Goal: Information Seeking & Learning: Learn about a topic

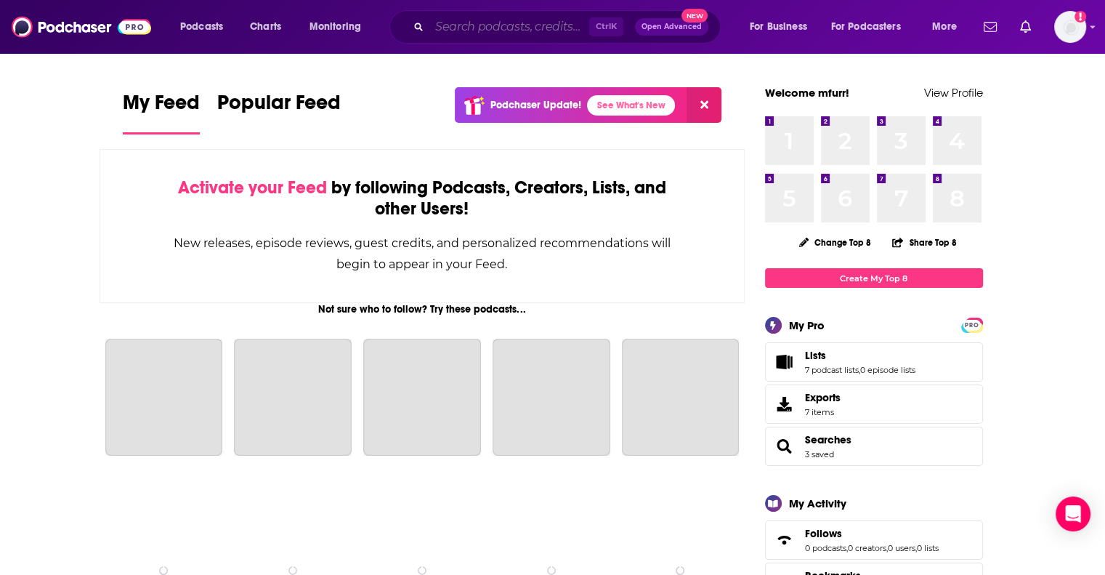
click at [508, 28] on input "Search podcasts, credits, & more..." at bounding box center [509, 26] width 160 height 23
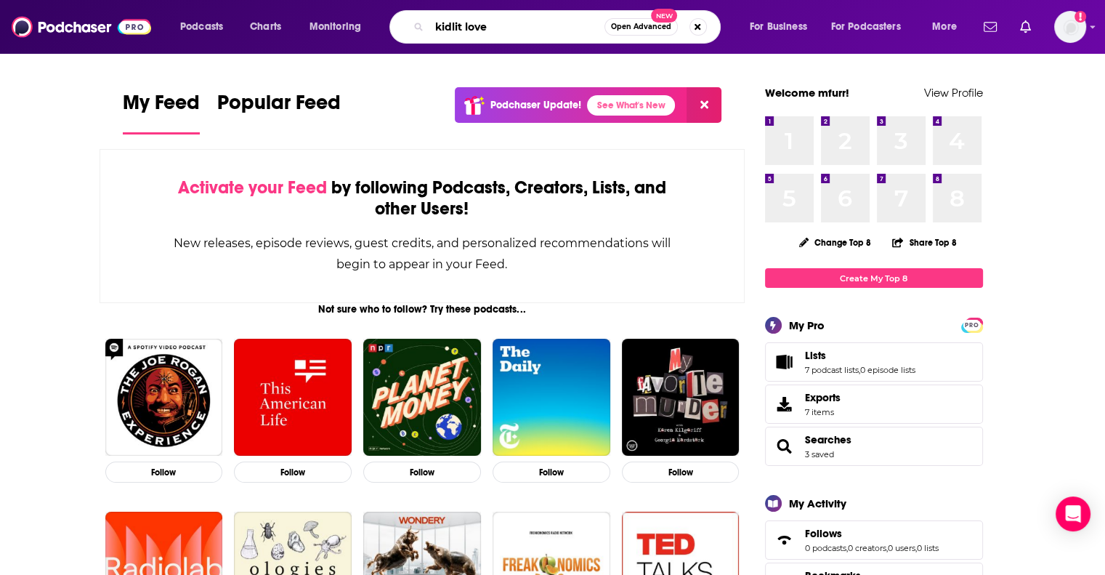
type input "kidlit love"
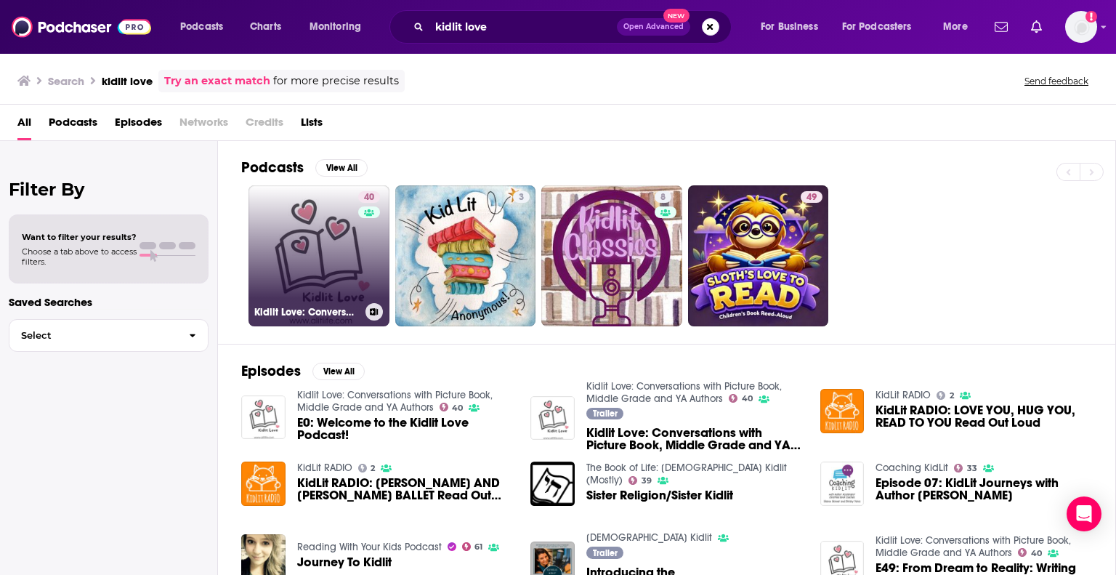
click at [336, 264] on link "40 Kidlit Love: Conversations with Picture Book, Middle Grade and YA Authors" at bounding box center [318, 255] width 141 height 141
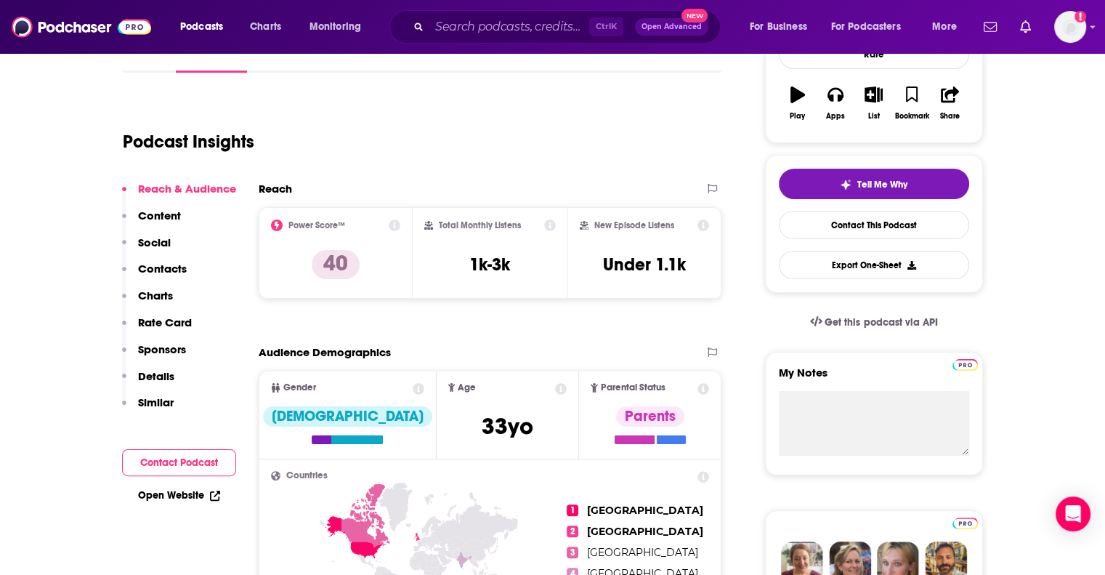
scroll to position [241, 0]
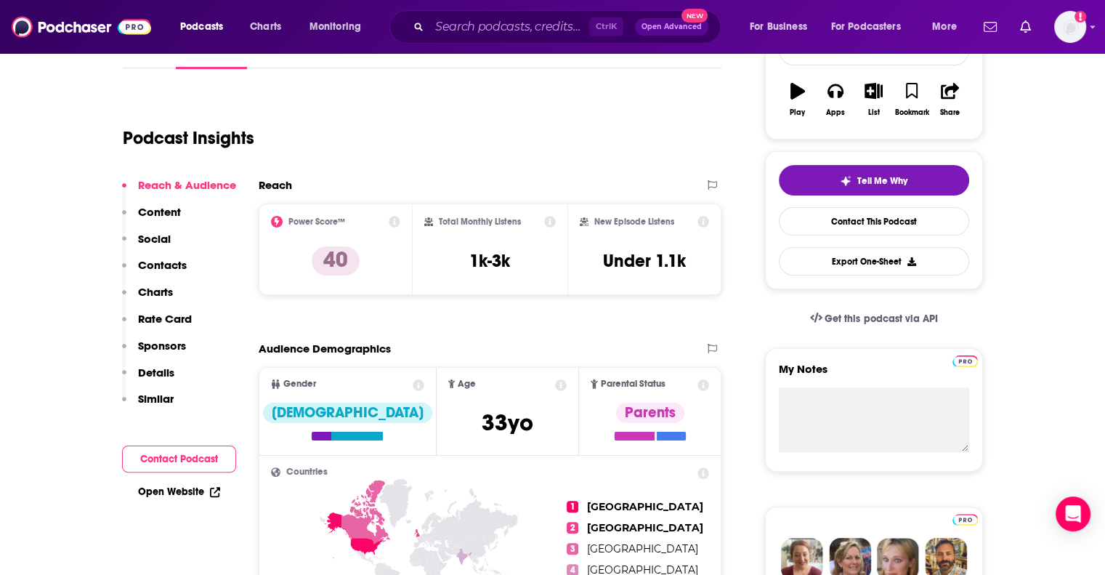
click at [548, 220] on icon at bounding box center [550, 222] width 12 height 12
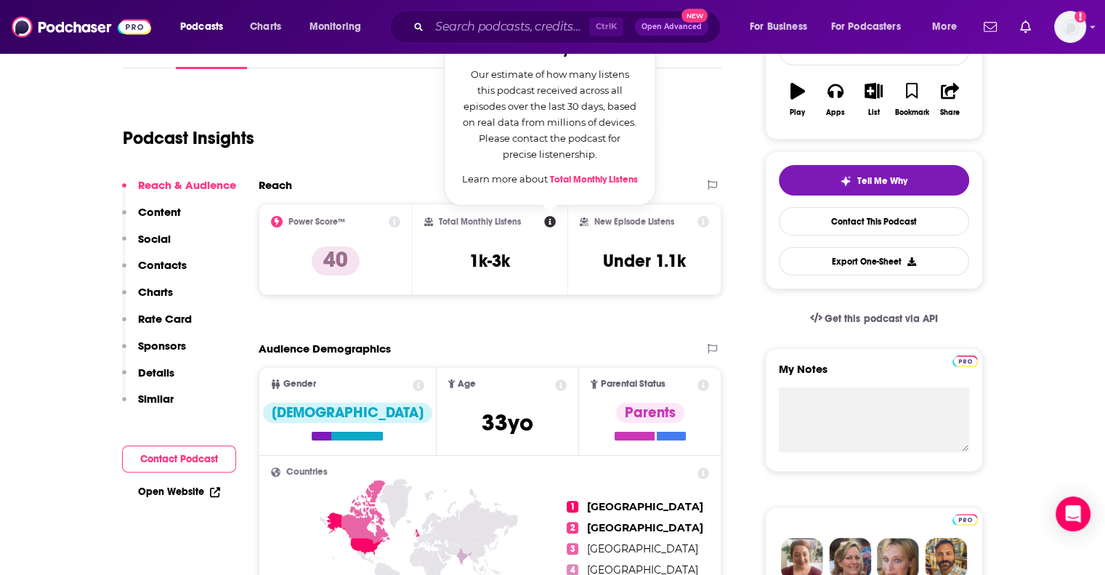
click at [547, 217] on icon at bounding box center [550, 222] width 12 height 12
click at [370, 164] on div "Podcast Insights" at bounding box center [417, 129] width 588 height 74
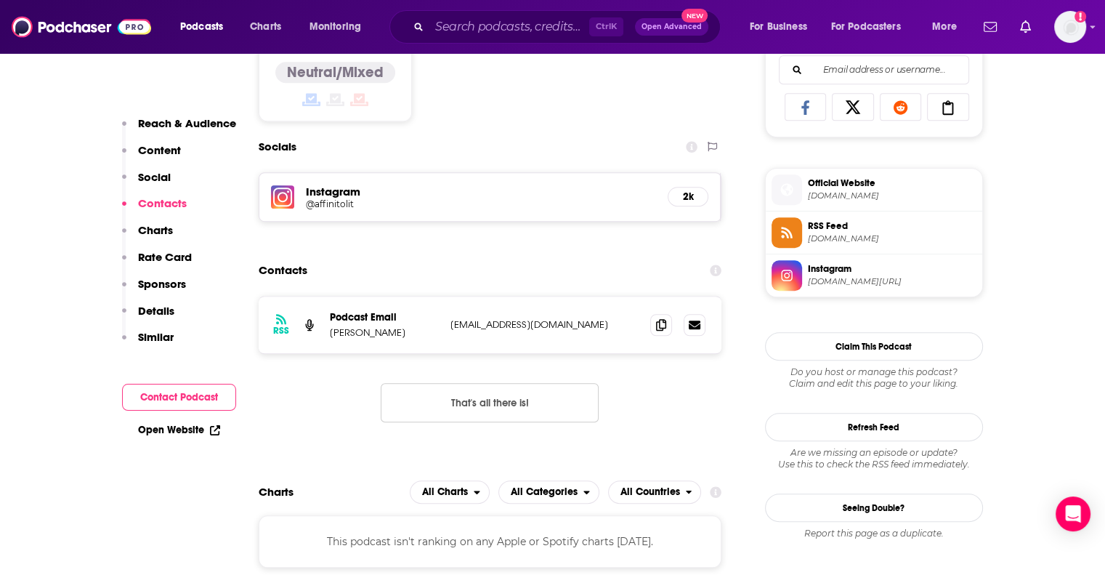
scroll to position [956, 0]
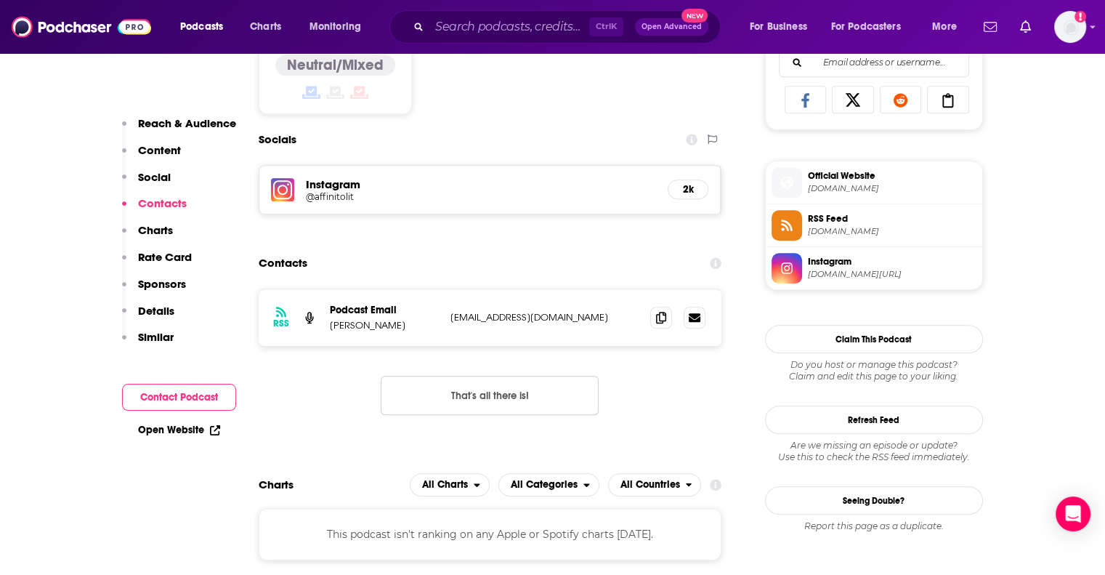
click at [336, 198] on h5 "@affinitolit" at bounding box center [422, 196] width 232 height 11
